Goal: Transaction & Acquisition: Book appointment/travel/reservation

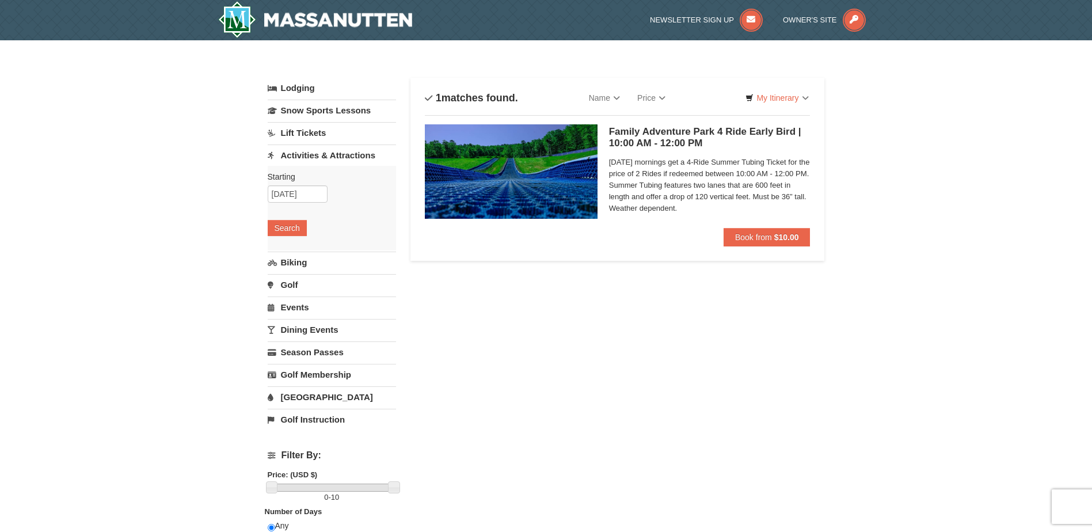
click at [317, 332] on link "Dining Events" at bounding box center [332, 329] width 128 height 21
click at [318, 286] on input "09/19/2025" at bounding box center [298, 283] width 60 height 17
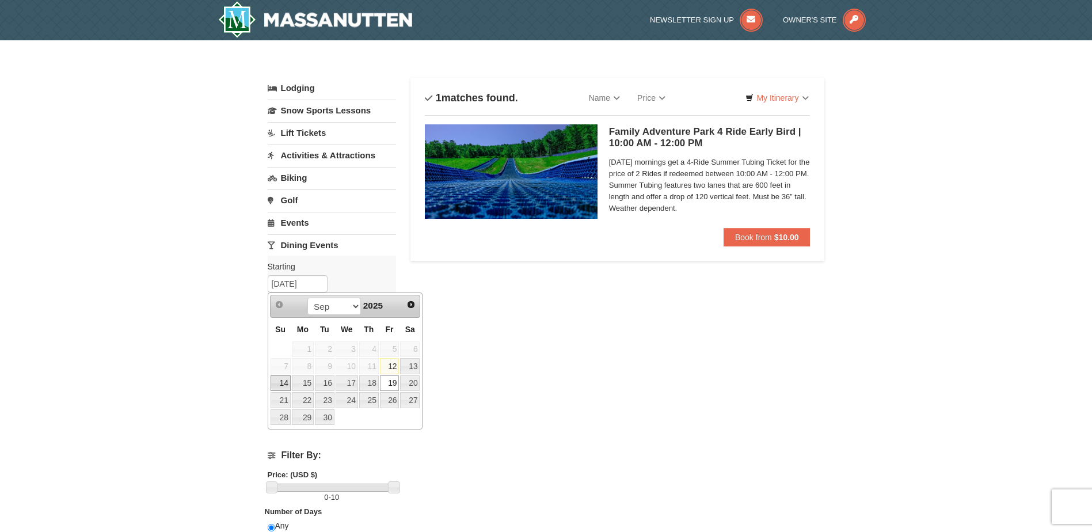
click at [287, 385] on link "14" at bounding box center [281, 383] width 20 height 16
type input "09/14/2025"
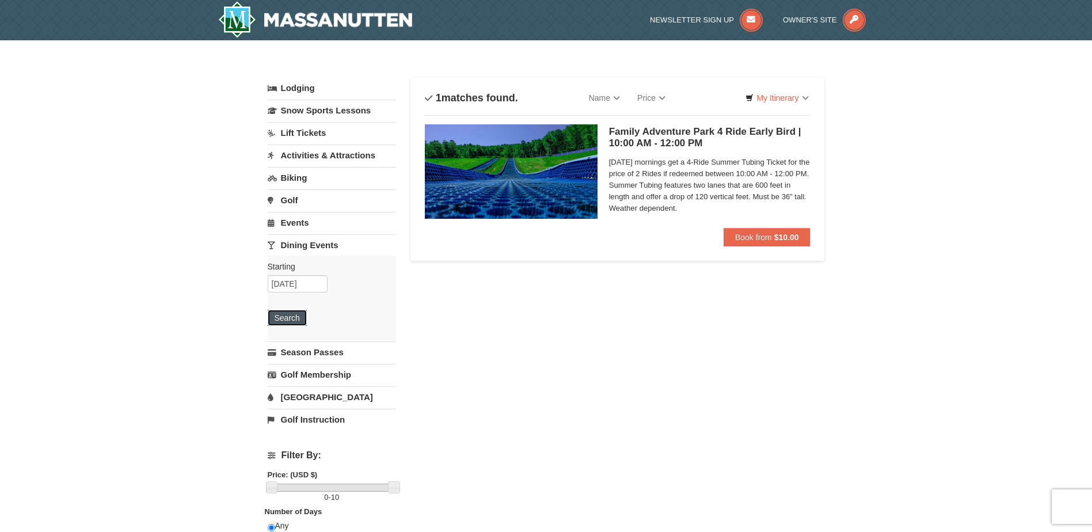
click at [291, 315] on button "Search" at bounding box center [287, 318] width 39 height 16
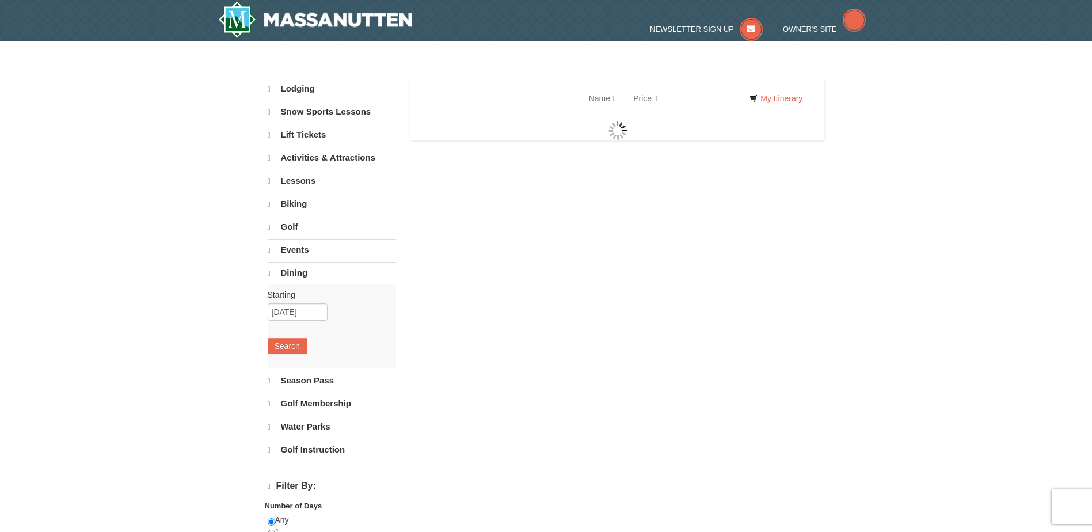
select select "9"
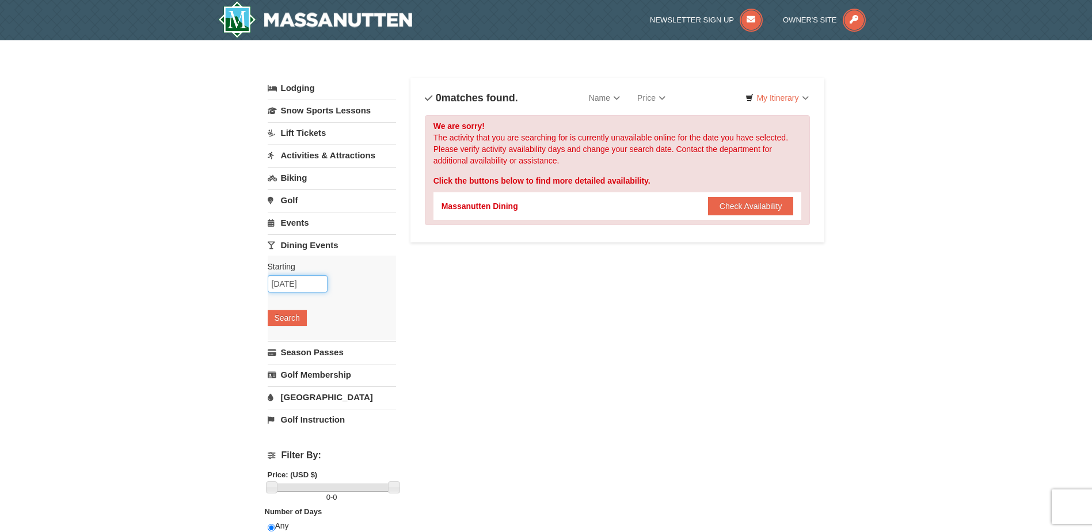
click at [313, 284] on input "09/14/2025" at bounding box center [298, 283] width 60 height 17
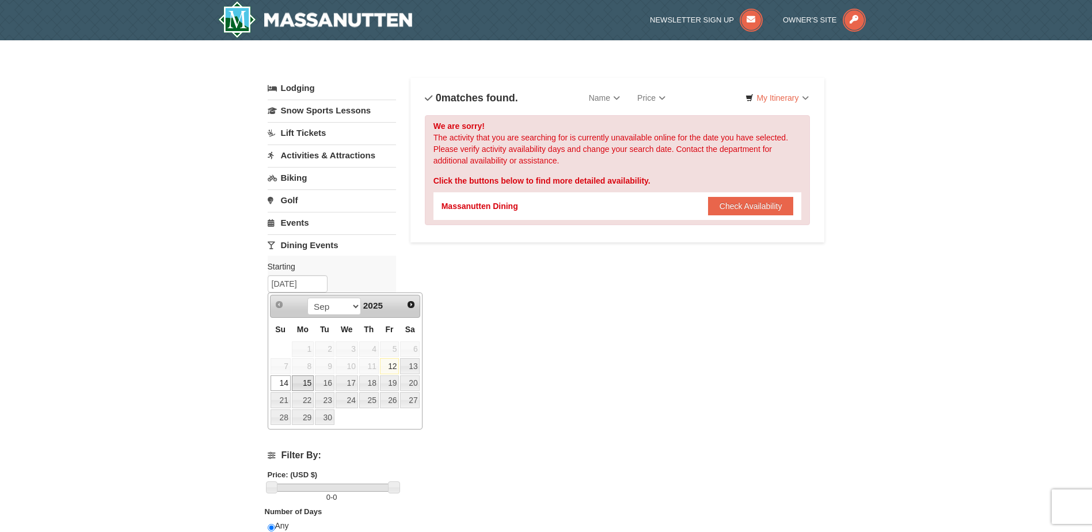
click at [305, 382] on link "15" at bounding box center [303, 383] width 22 height 16
type input "[DATE]"
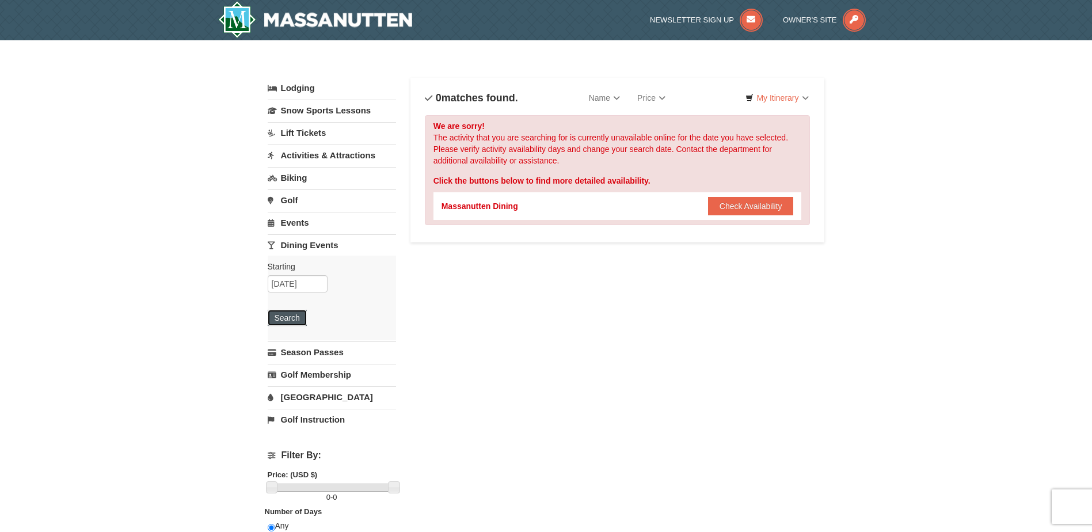
click at [289, 317] on button "Search" at bounding box center [287, 318] width 39 height 16
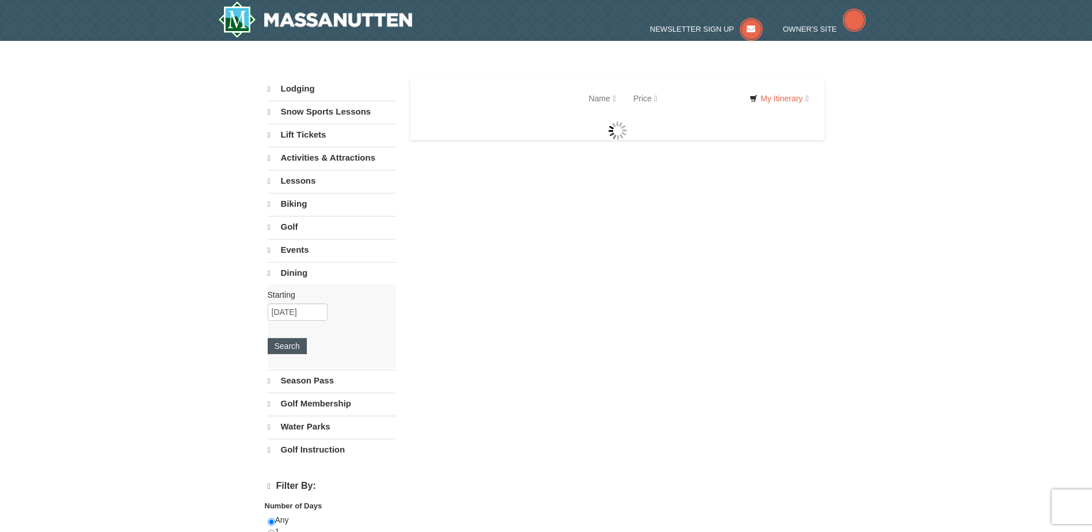
select select "9"
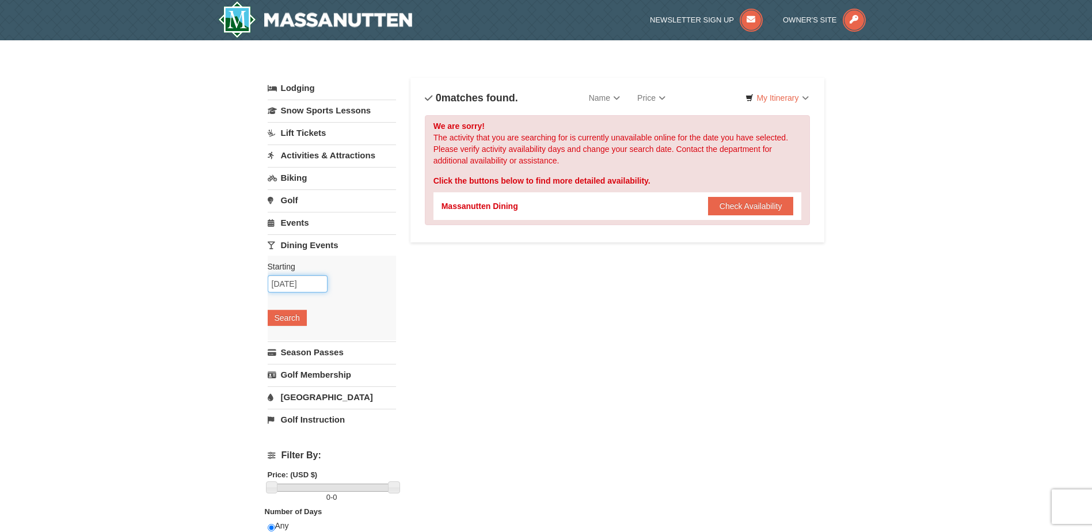
click at [318, 287] on input "09/15/2025" at bounding box center [298, 283] width 60 height 17
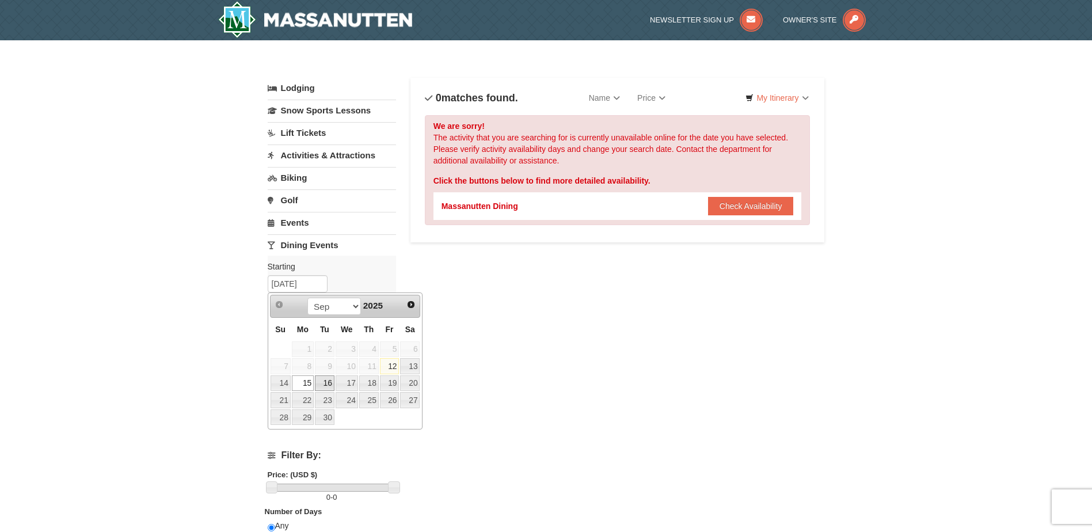
click at [322, 381] on link "16" at bounding box center [325, 383] width 20 height 16
type input "[DATE]"
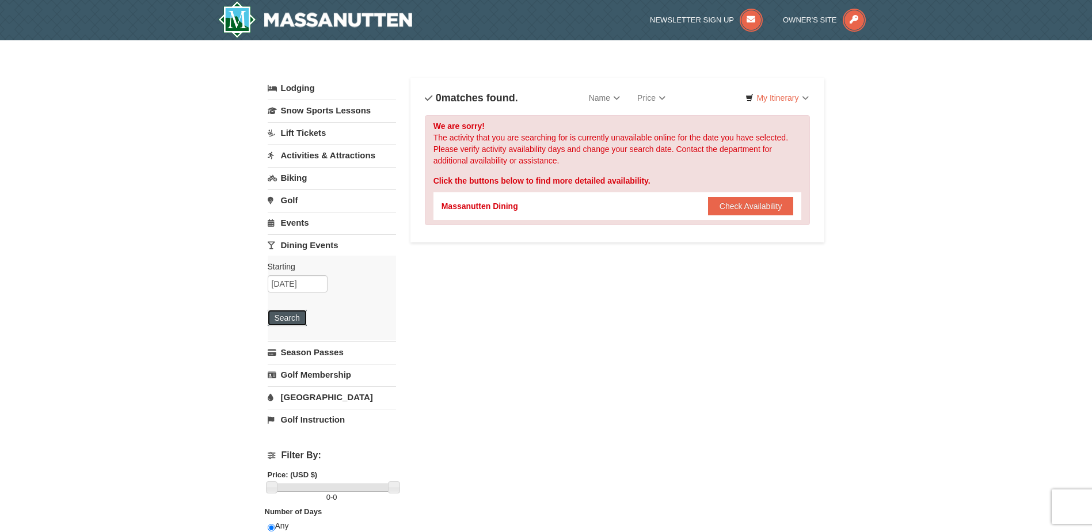
click at [286, 317] on button "Search" at bounding box center [287, 318] width 39 height 16
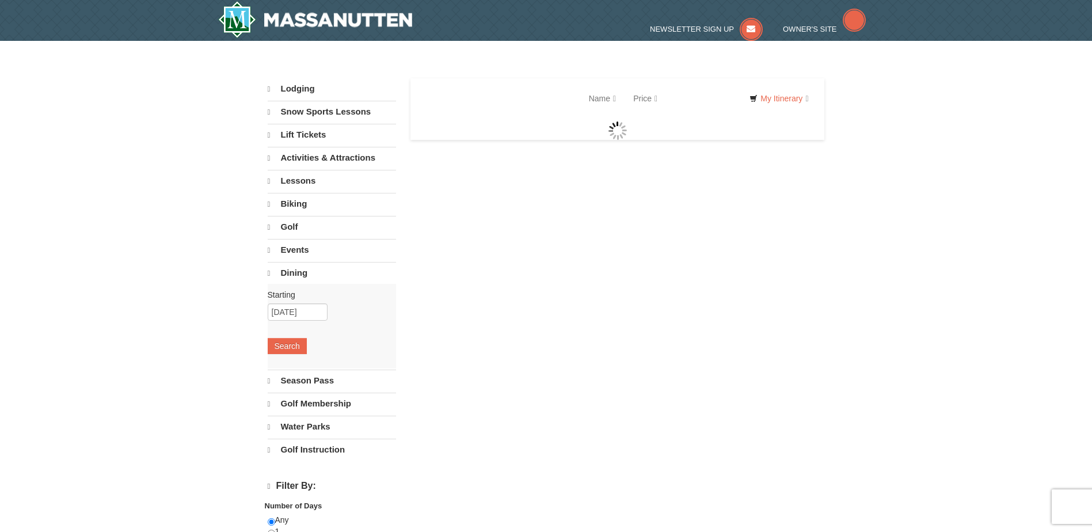
select select "9"
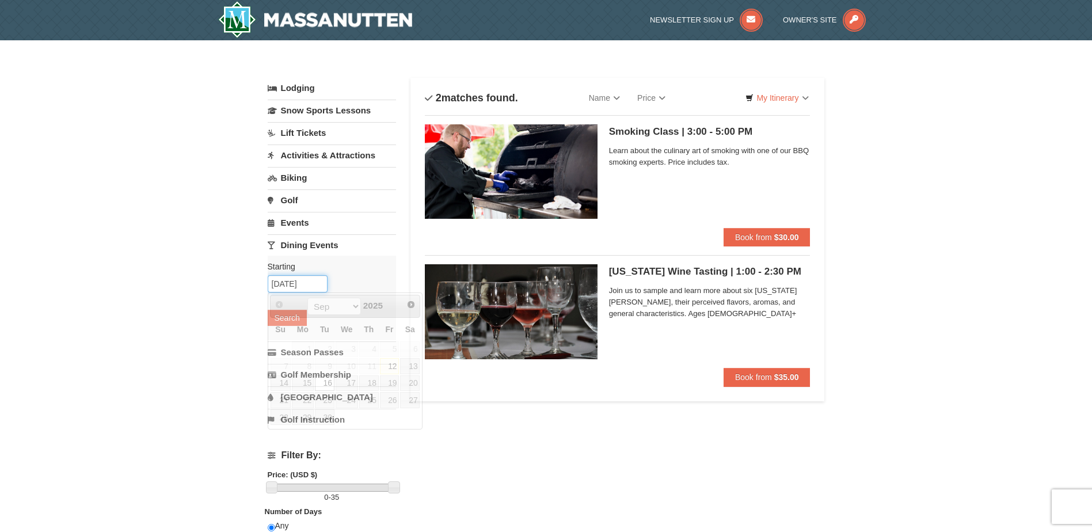
click at [319, 282] on input "09/16/2025" at bounding box center [298, 283] width 60 height 17
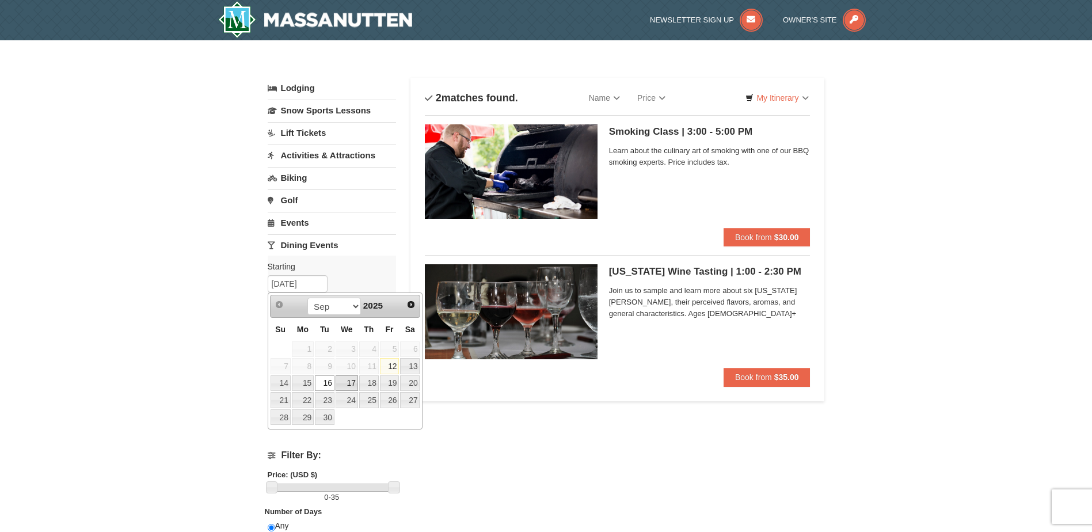
click at [352, 382] on link "17" at bounding box center [347, 383] width 22 height 16
type input "09/17/2025"
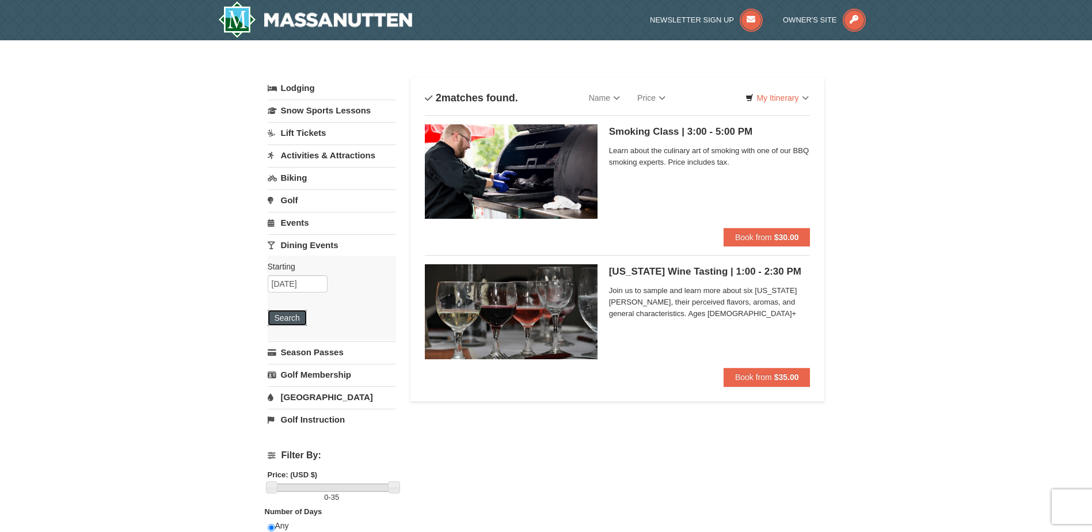
click at [302, 319] on button "Search" at bounding box center [287, 318] width 39 height 16
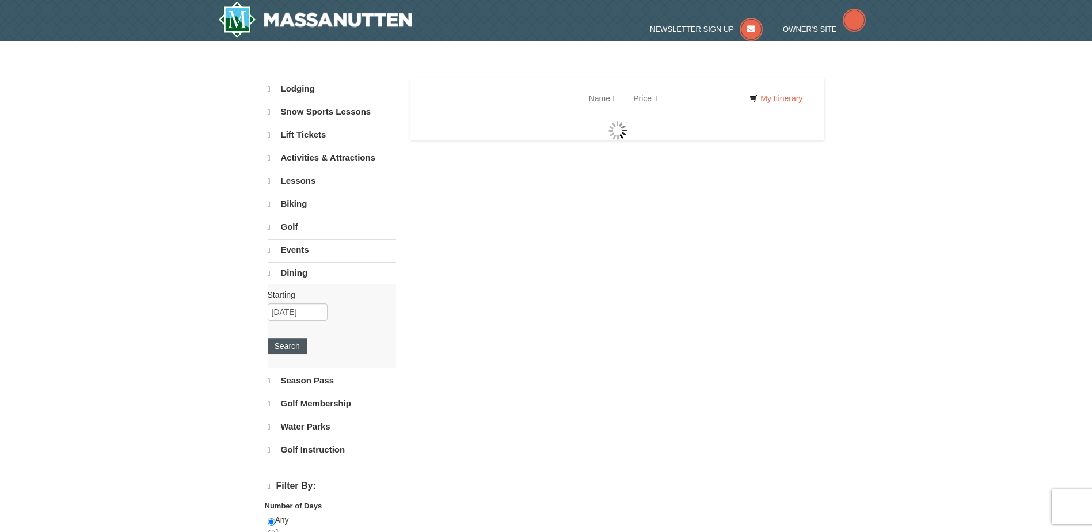
select select "9"
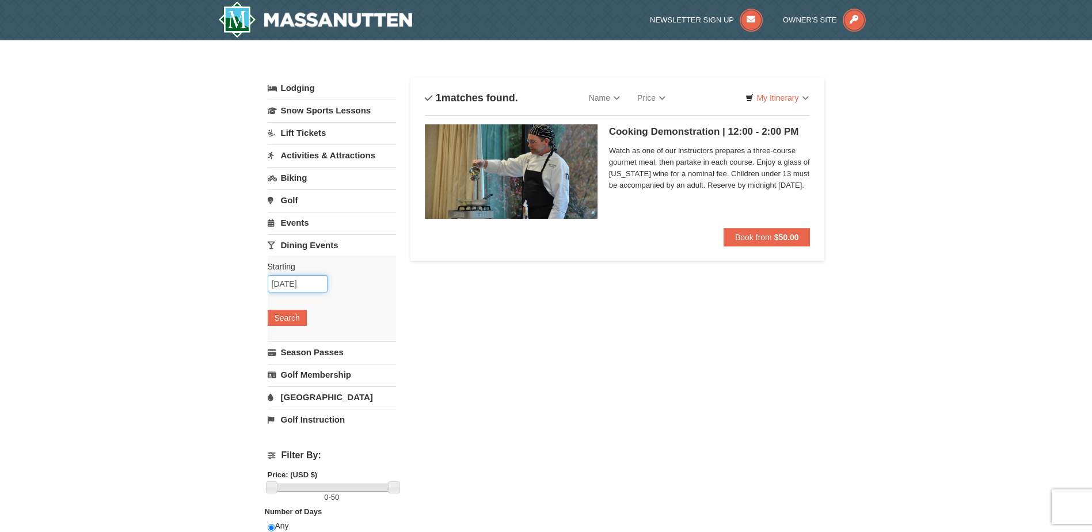
click at [325, 286] on input "09/17/2025" at bounding box center [298, 283] width 60 height 17
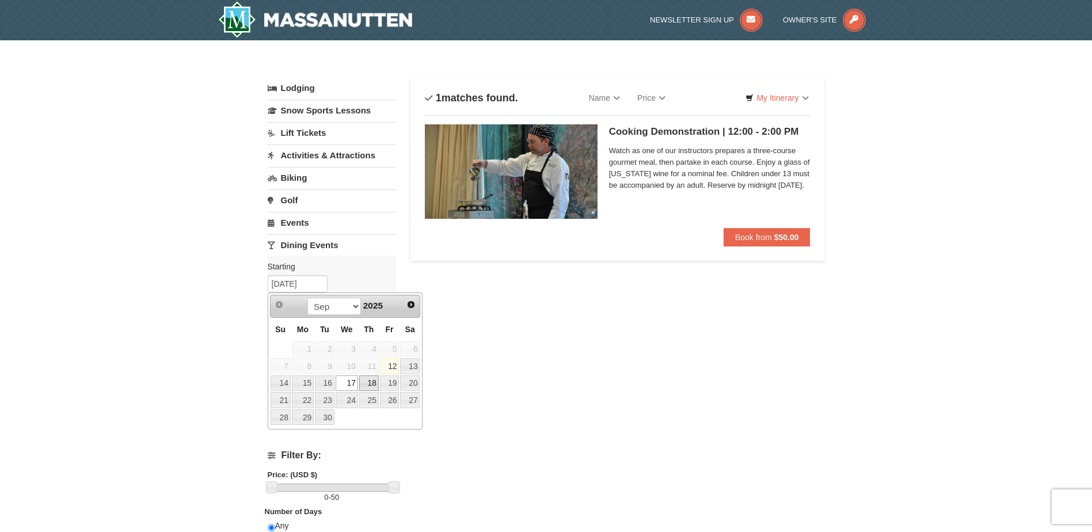
click at [373, 384] on link "18" at bounding box center [369, 383] width 20 height 16
type input "[DATE]"
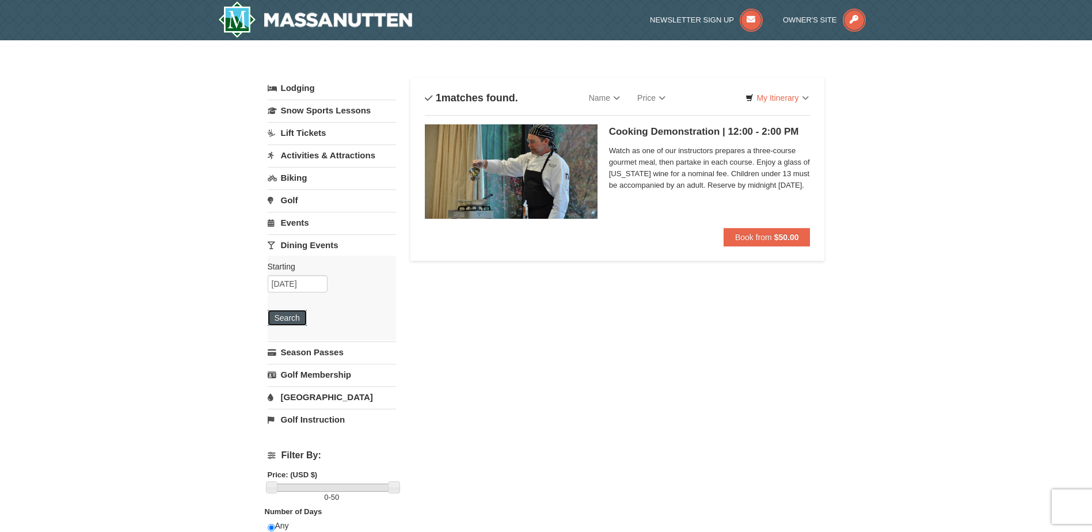
click at [301, 315] on button "Search" at bounding box center [287, 318] width 39 height 16
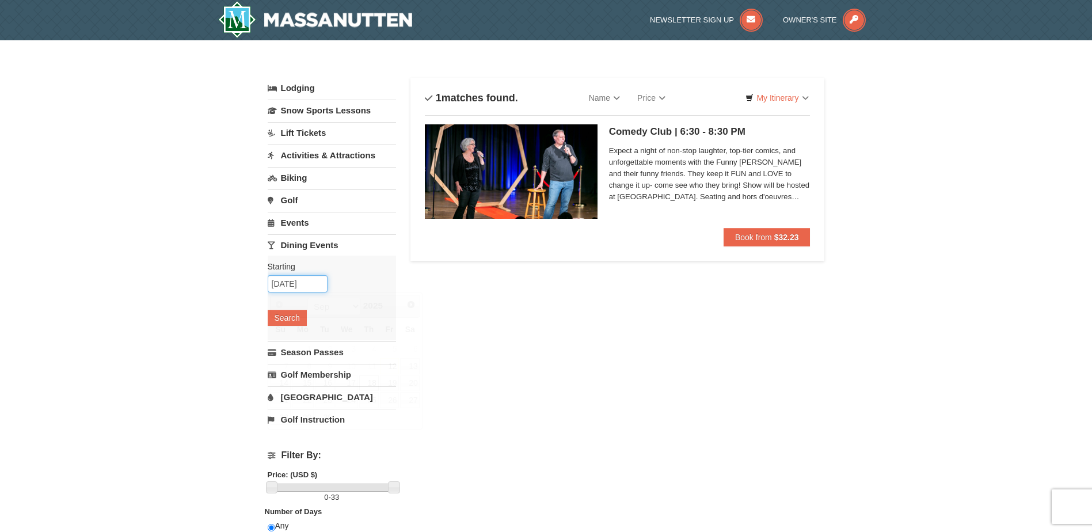
click at [321, 286] on input "09/18/2025" at bounding box center [298, 283] width 60 height 17
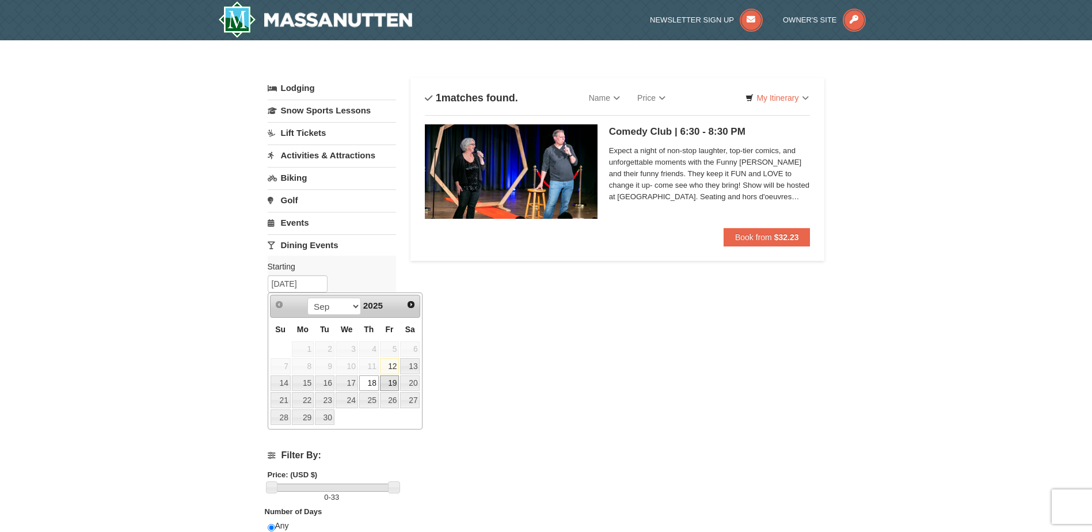
click at [388, 385] on link "19" at bounding box center [390, 383] width 20 height 16
type input "09/19/2025"
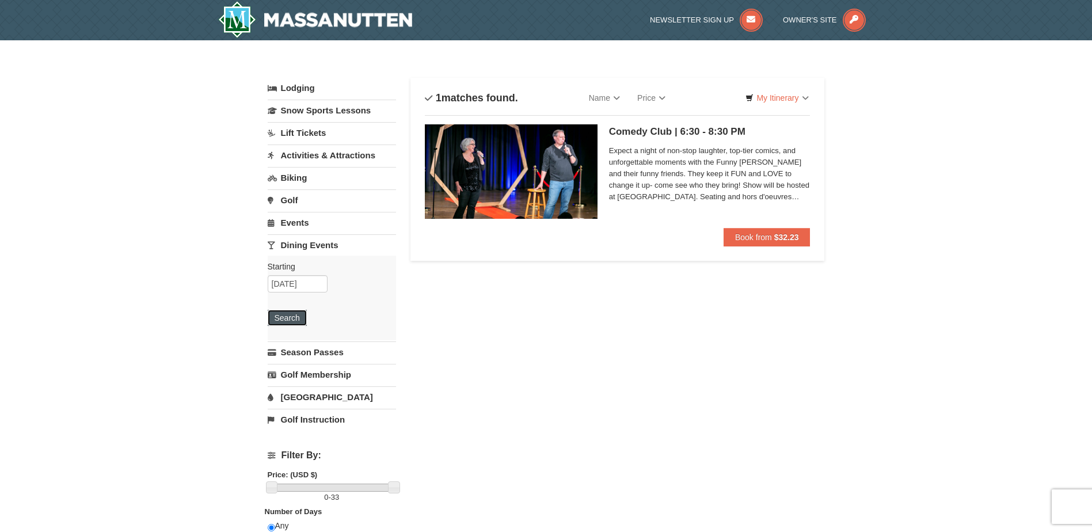
click at [293, 318] on button "Search" at bounding box center [287, 318] width 39 height 16
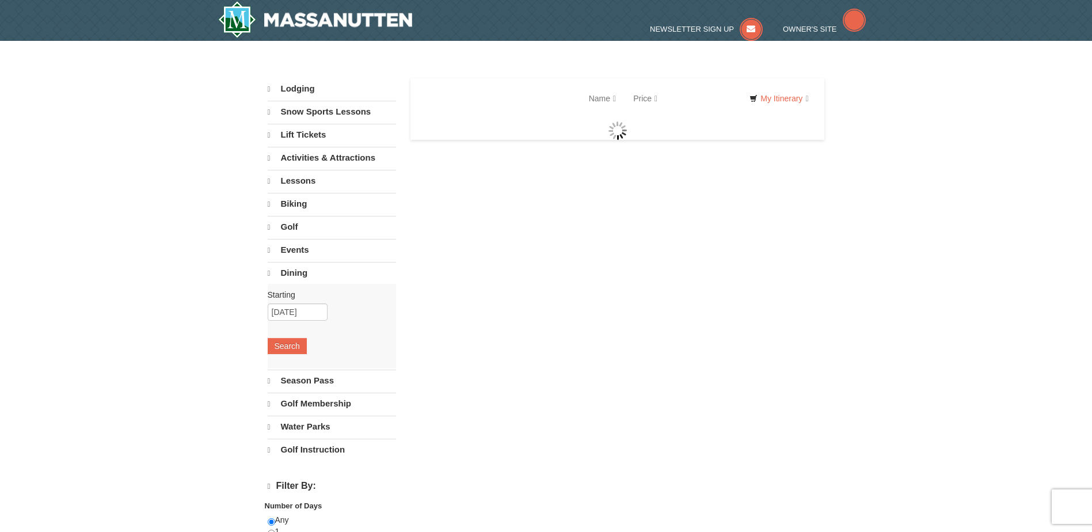
select select "9"
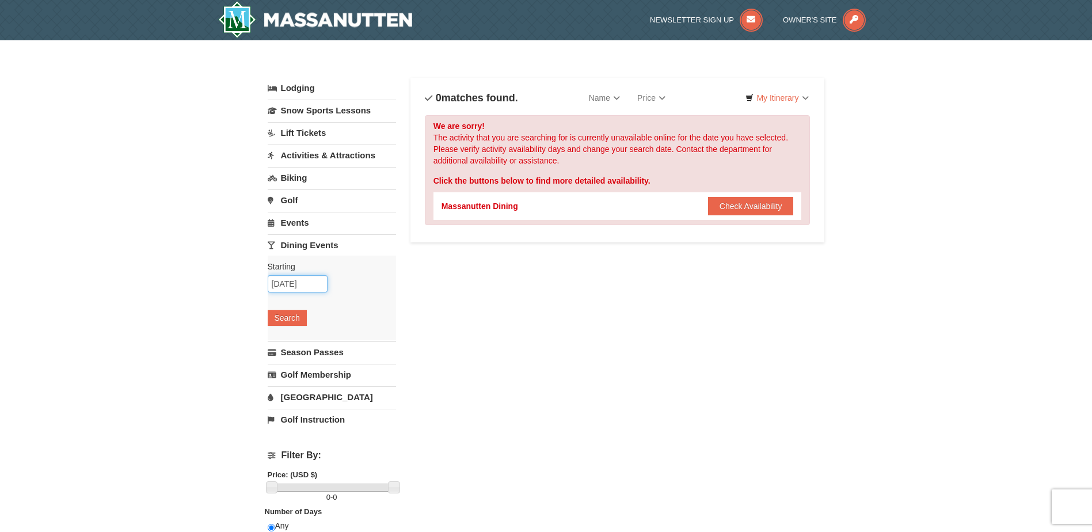
click at [320, 286] on input "09/19/2025" at bounding box center [298, 283] width 60 height 17
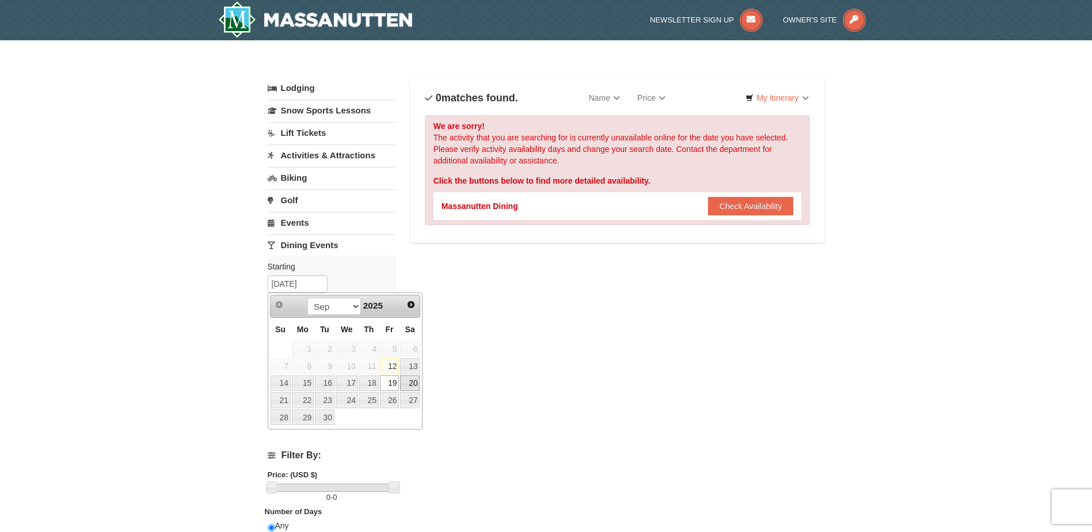
click at [409, 385] on link "20" at bounding box center [410, 383] width 20 height 16
type input "[DATE]"
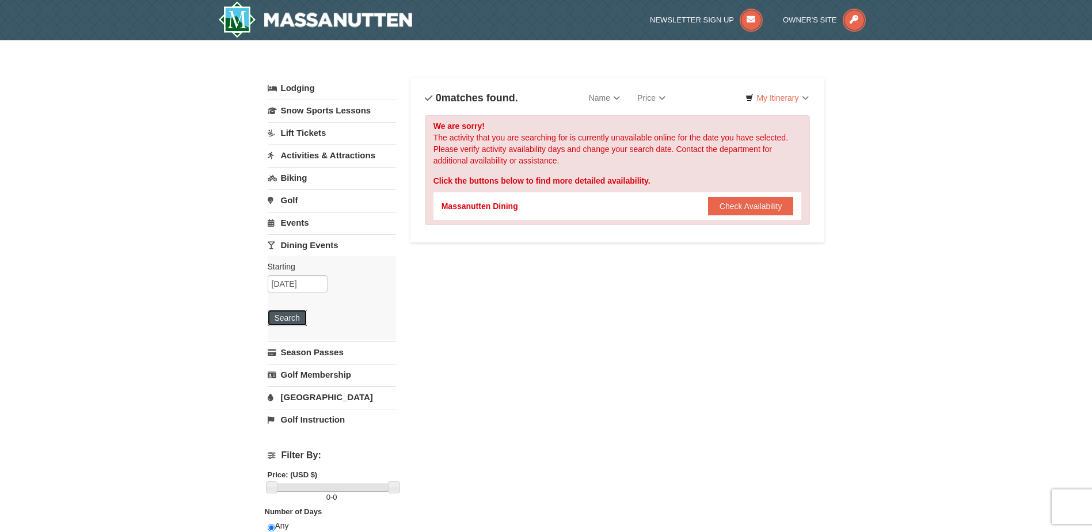
click at [289, 312] on button "Search" at bounding box center [287, 318] width 39 height 16
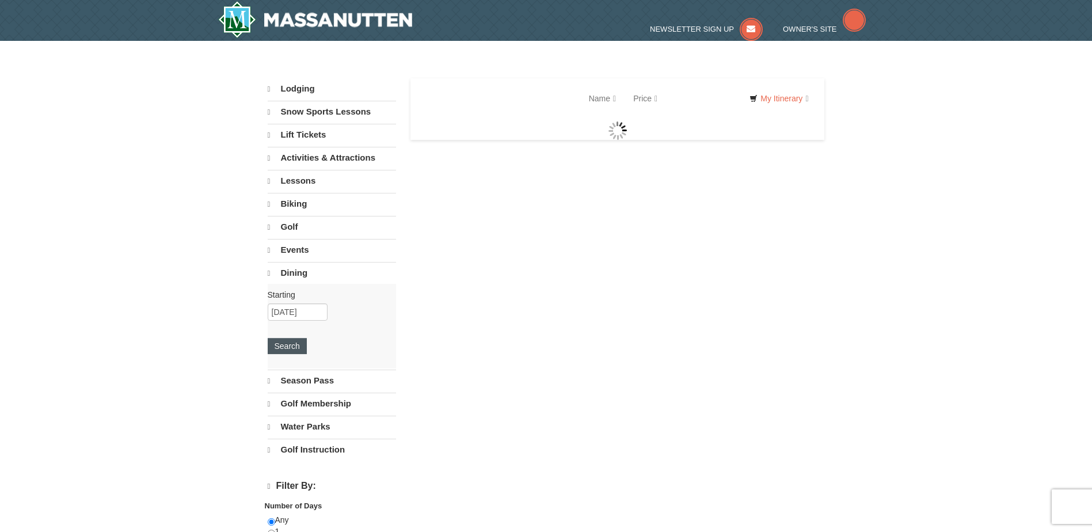
select select "9"
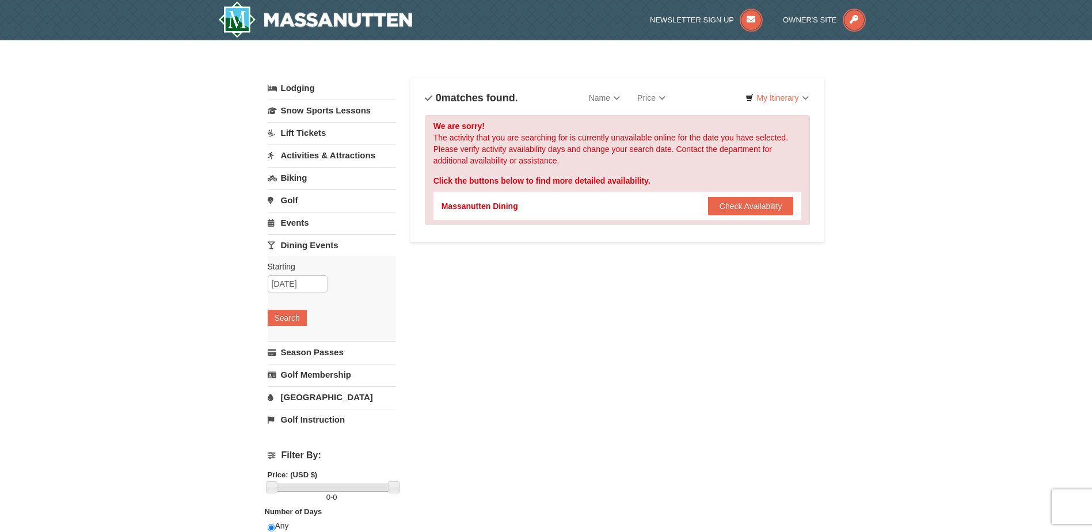
click at [350, 155] on link "Activities & Attractions" at bounding box center [332, 155] width 128 height 21
click at [309, 193] on input "09/20/2025" at bounding box center [298, 193] width 60 height 17
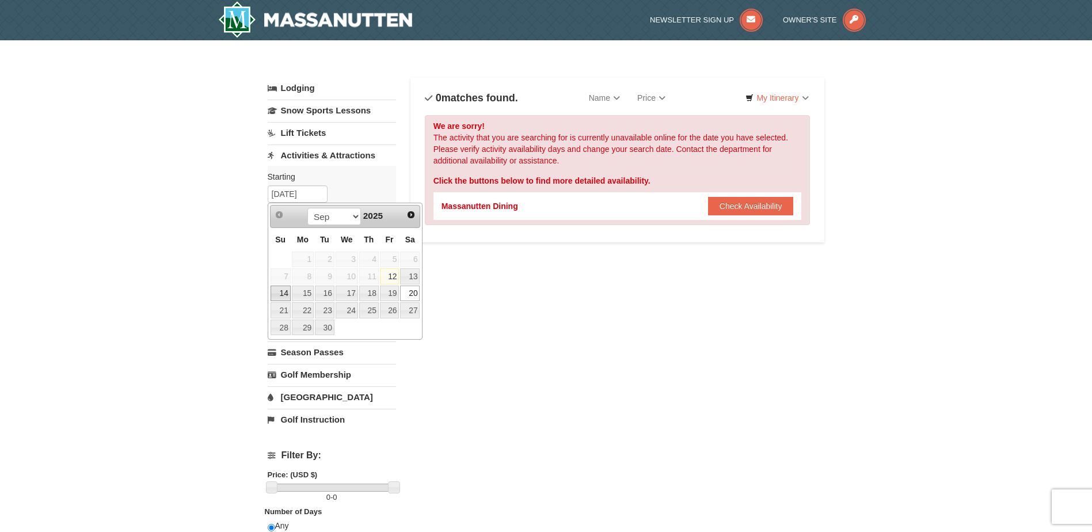
click at [279, 294] on link "14" at bounding box center [281, 294] width 20 height 16
type input "[DATE]"
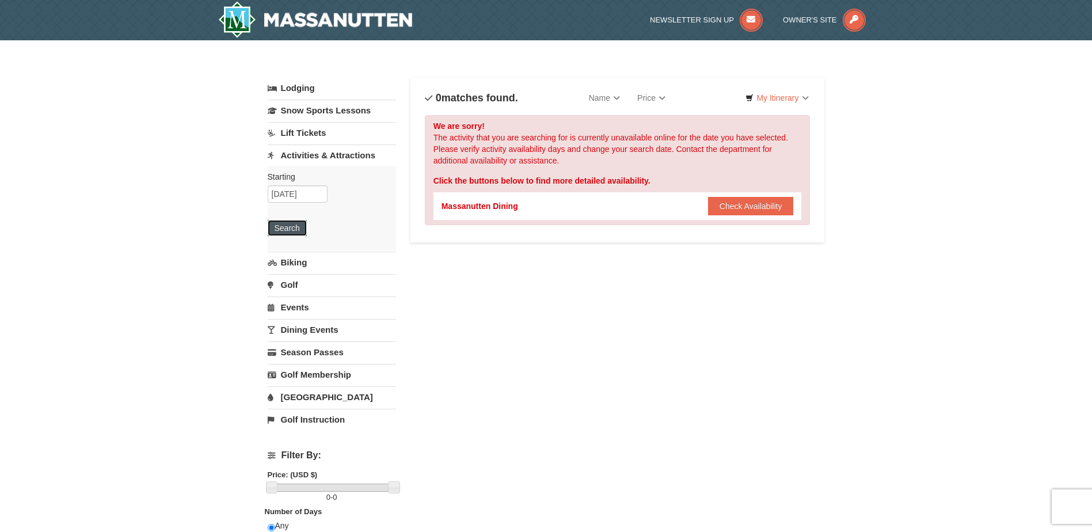
click at [292, 224] on button "Search" at bounding box center [287, 228] width 39 height 16
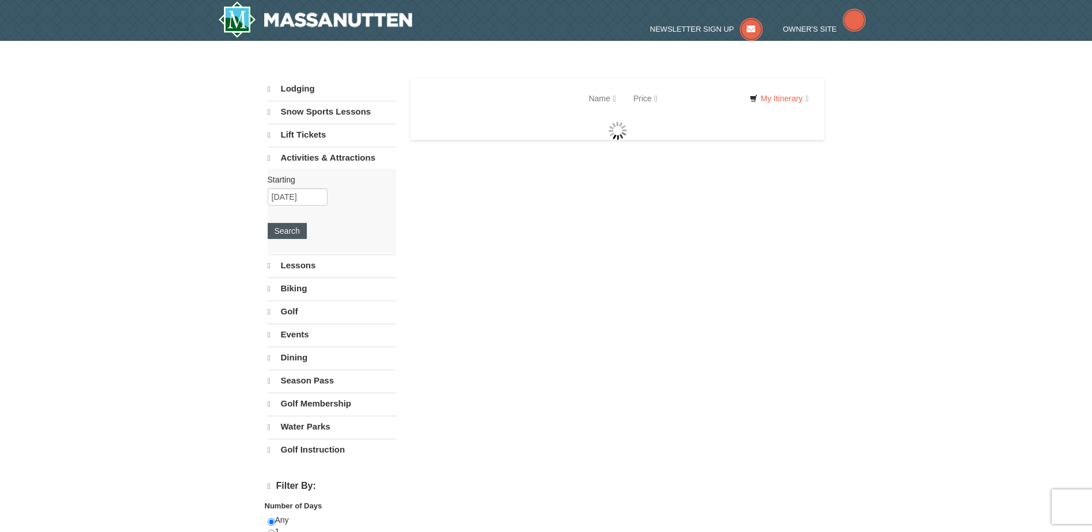
select select "9"
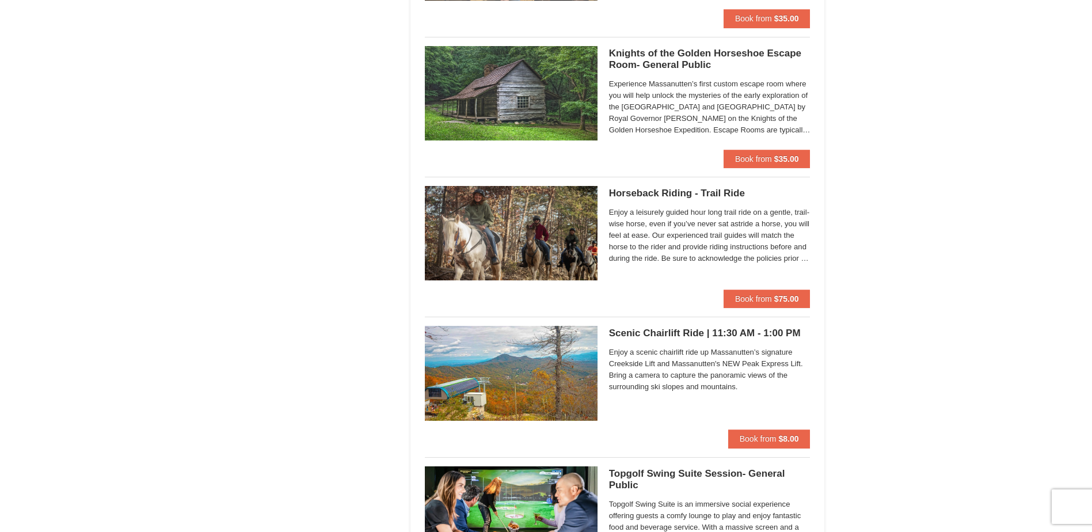
scroll to position [1382, 0]
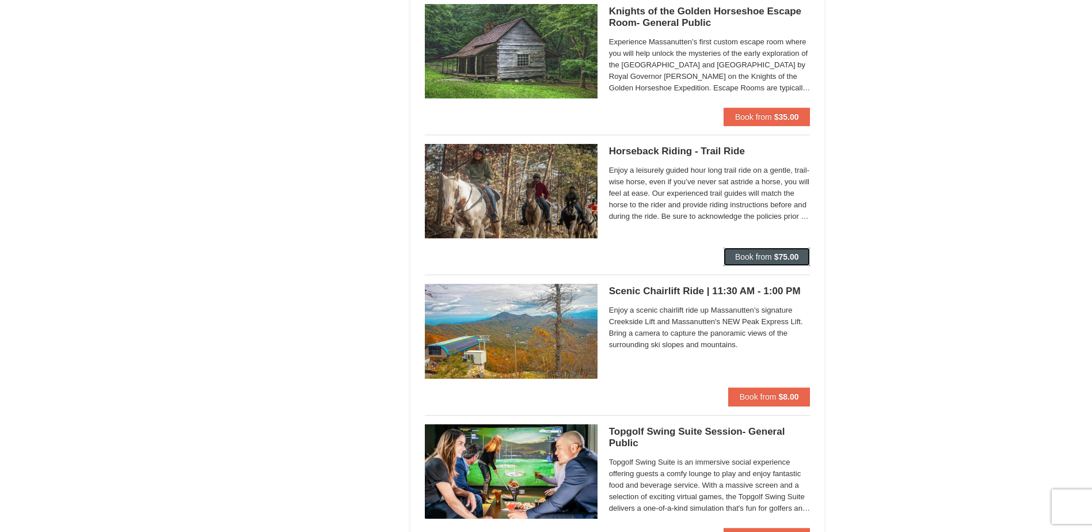
click at [759, 261] on span "Book from" at bounding box center [753, 256] width 37 height 9
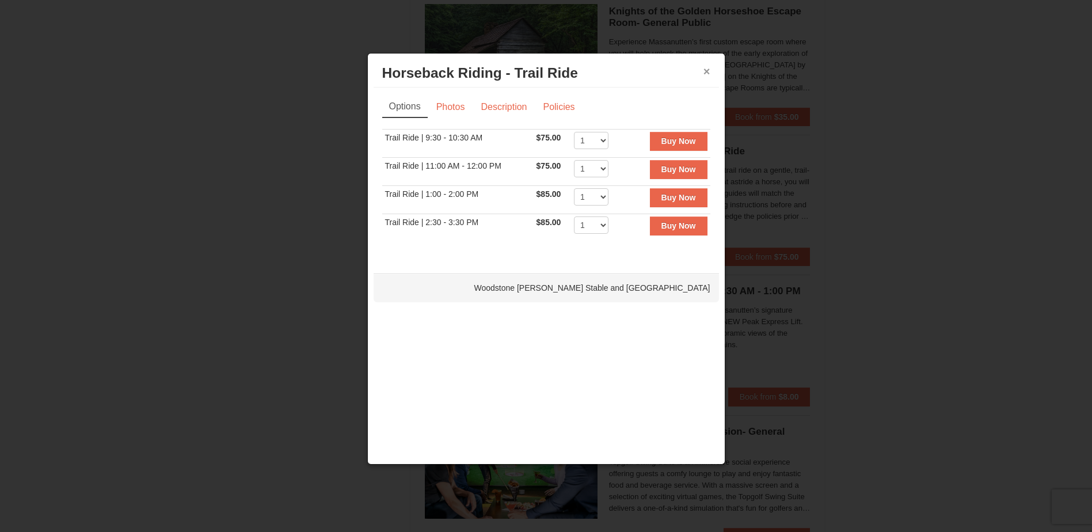
click at [707, 73] on button "×" at bounding box center [707, 72] width 7 height 12
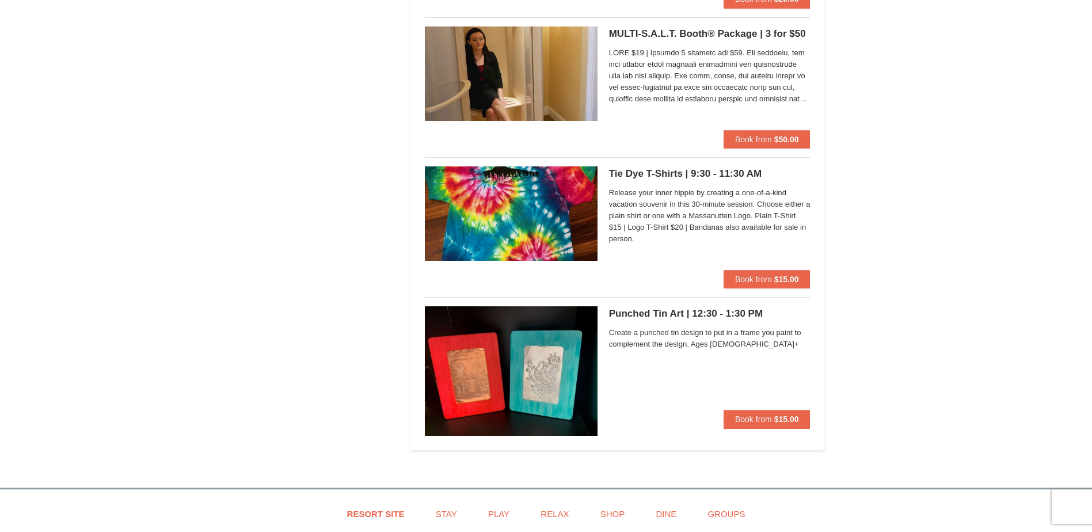
scroll to position [3743, 0]
